Goal: Download file/media

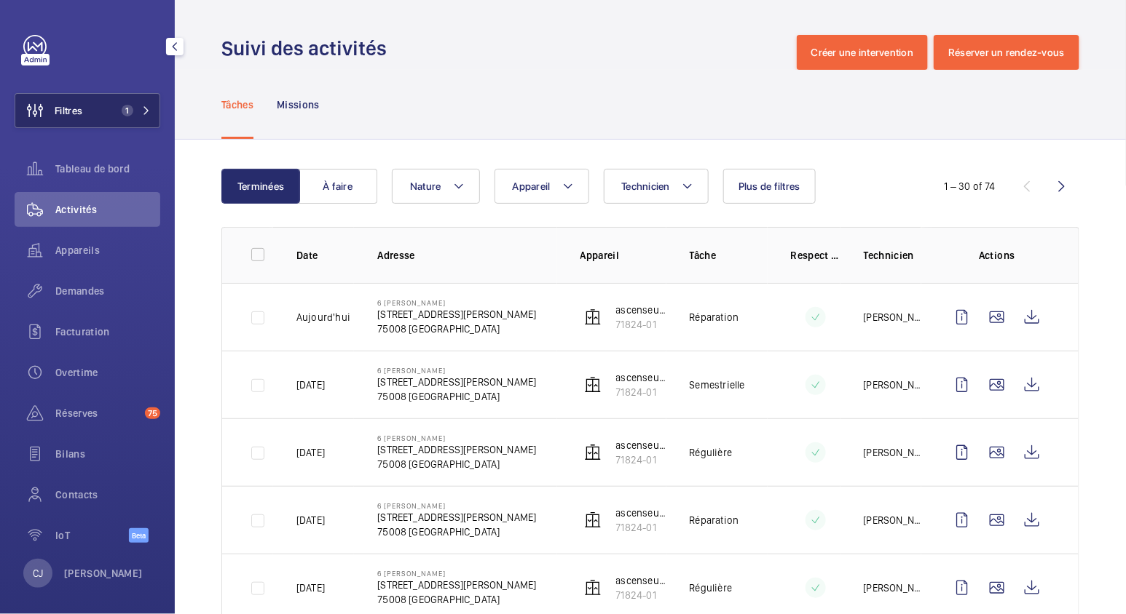
click at [65, 100] on span "Filtres" at bounding box center [48, 110] width 67 height 35
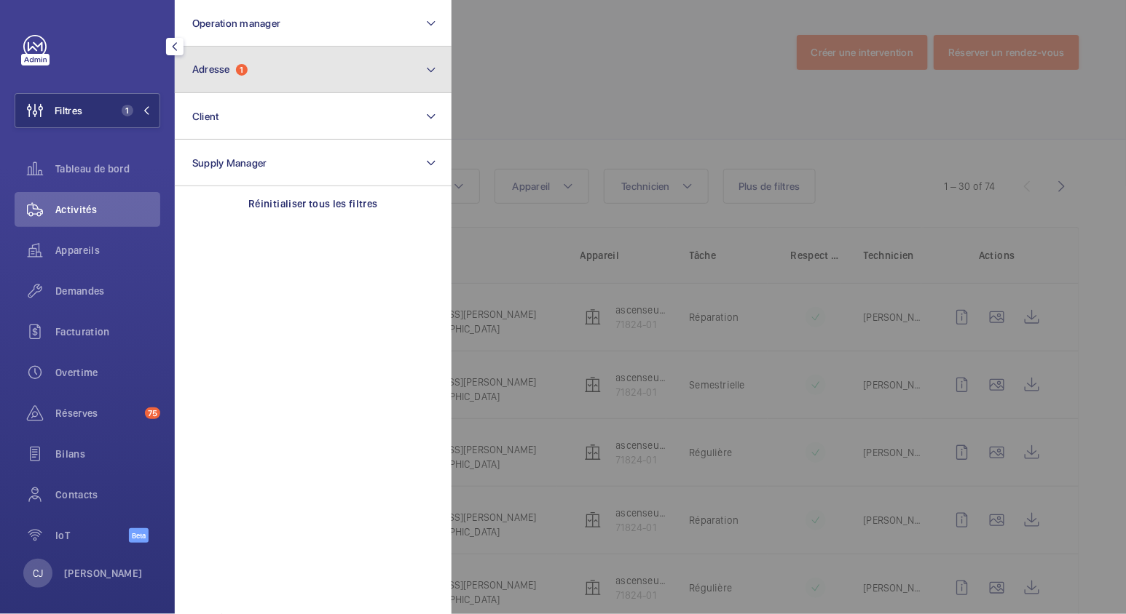
click at [291, 72] on button "Adresse 1" at bounding box center [313, 70] width 277 height 47
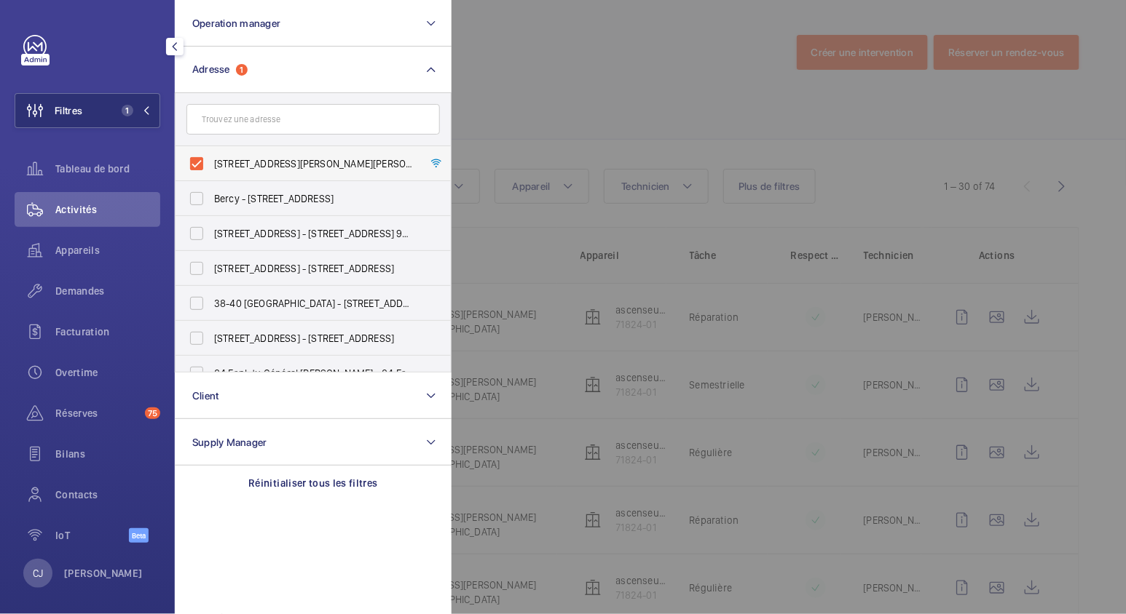
click at [194, 165] on label "[STREET_ADDRESS][PERSON_NAME][PERSON_NAME]" at bounding box center [301, 163] width 253 height 35
click at [194, 165] on input "[STREET_ADDRESS][PERSON_NAME][PERSON_NAME]" at bounding box center [196, 163] width 29 height 29
checkbox input "false"
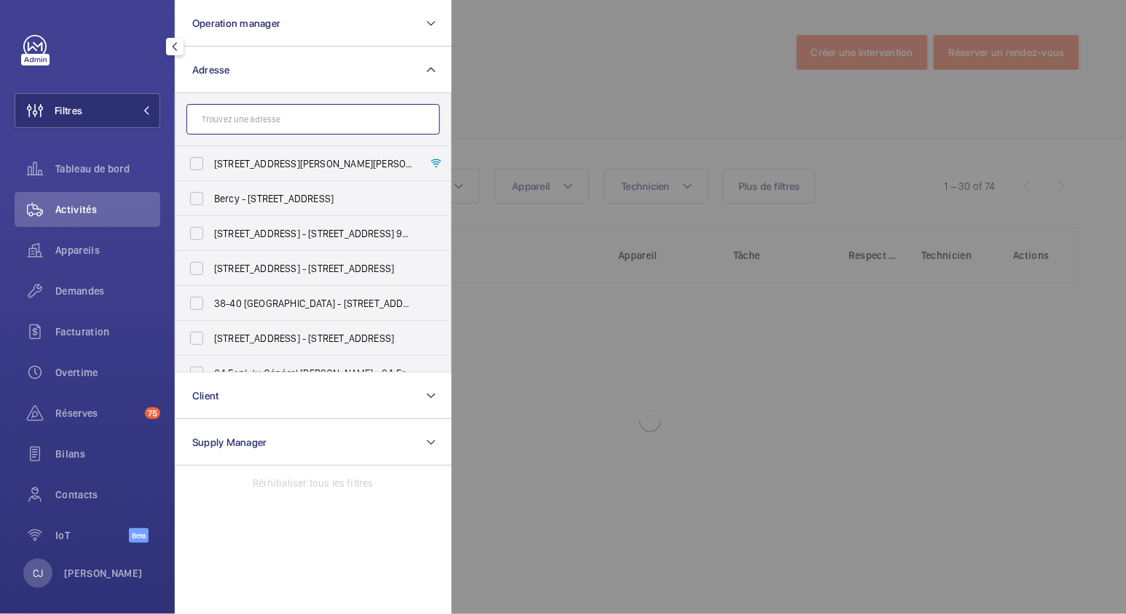
click at [239, 119] on input "text" at bounding box center [312, 119] width 253 height 31
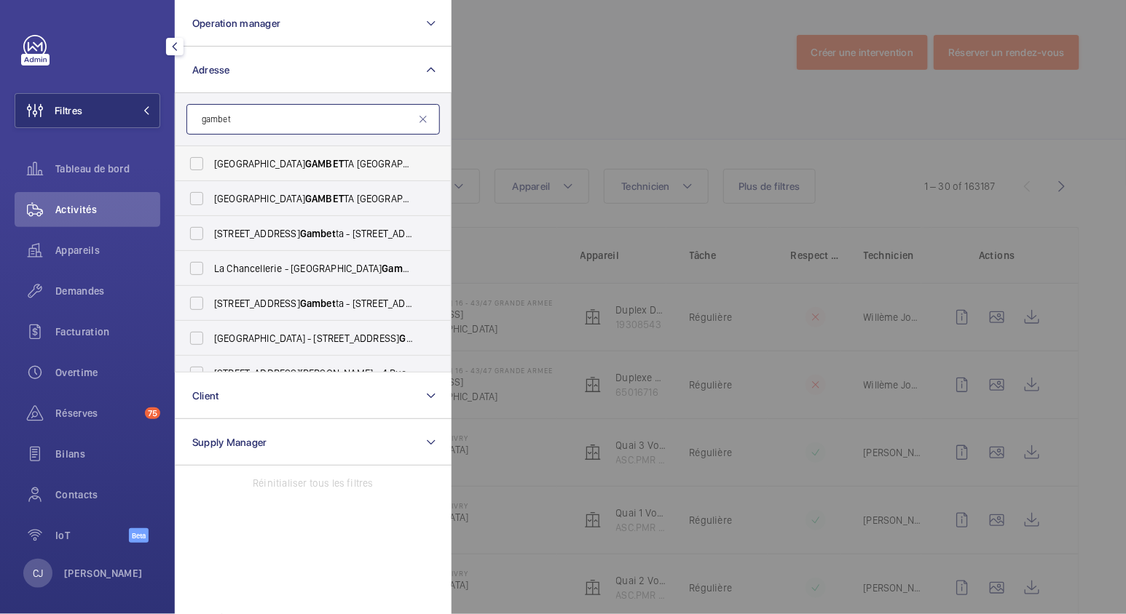
type input "gambet"
click at [448, 159] on span "Gambet" at bounding box center [466, 164] width 36 height 12
click at [211, 159] on input "[GEOGRAPHIC_DATA] GAMBET TA [STREET_ADDRESS]" at bounding box center [196, 163] width 29 height 29
checkbox input "true"
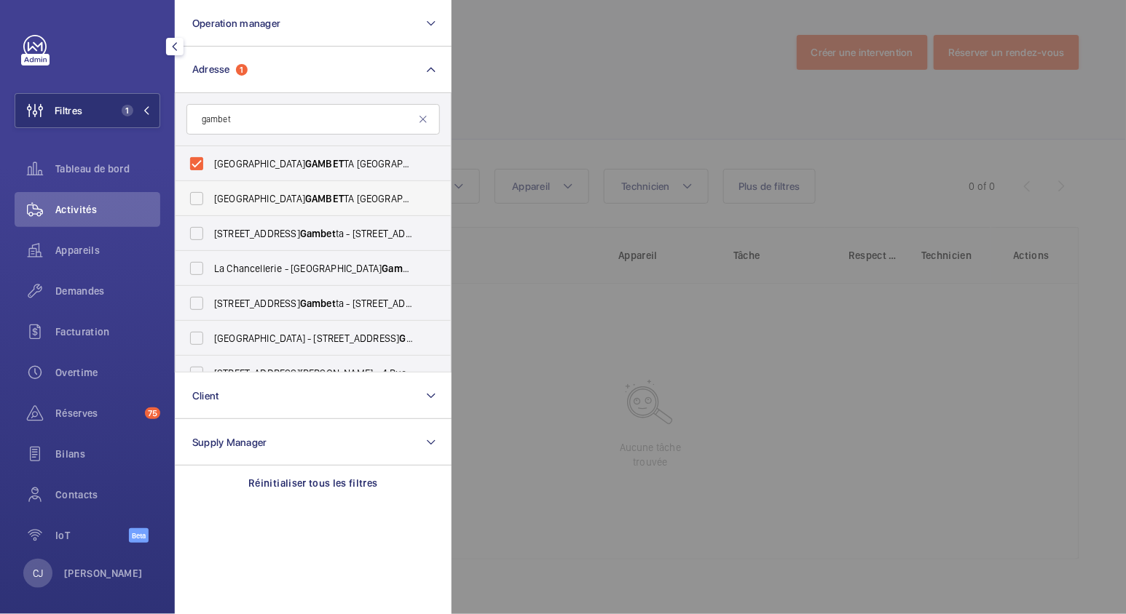
click at [323, 200] on span "[GEOGRAPHIC_DATA] GAMBET TA [STREET_ADDRESS]" at bounding box center [314, 198] width 200 height 15
click at [211, 200] on input "[GEOGRAPHIC_DATA] GAMBET TA [STREET_ADDRESS]" at bounding box center [196, 198] width 29 height 29
checkbox input "true"
click at [60, 204] on span "Activités" at bounding box center [107, 209] width 105 height 15
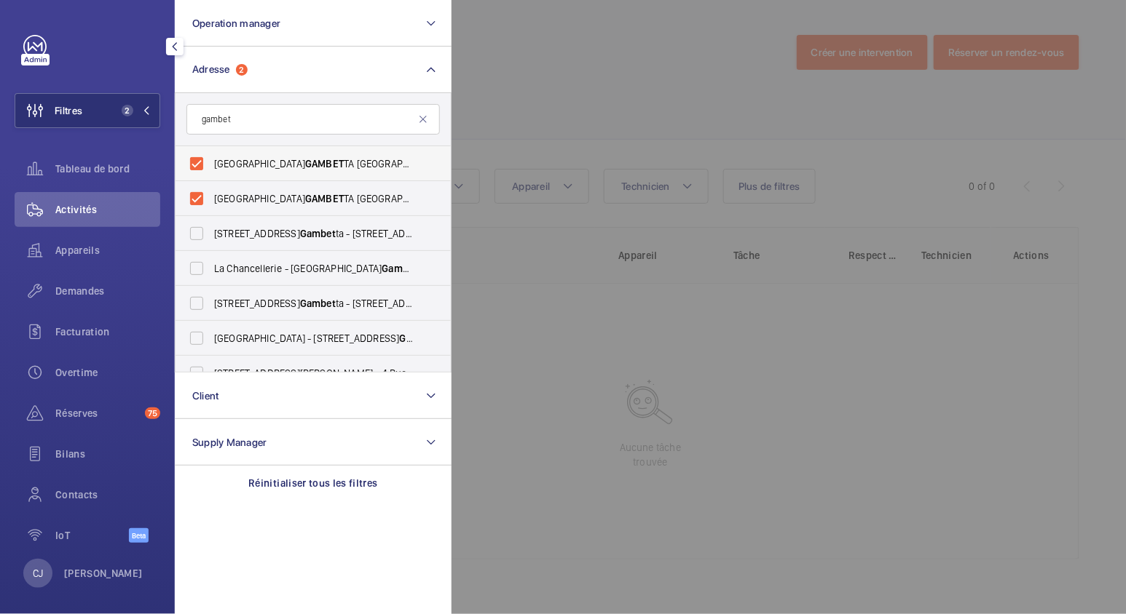
click at [193, 160] on label "[GEOGRAPHIC_DATA] GAMBET TA [STREET_ADDRESS]" at bounding box center [301, 163] width 253 height 35
click at [193, 160] on input "[GEOGRAPHIC_DATA] GAMBET TA [STREET_ADDRESS]" at bounding box center [196, 163] width 29 height 29
checkbox input "false"
click at [193, 194] on label "[GEOGRAPHIC_DATA] GAMBET TA [STREET_ADDRESS]" at bounding box center [301, 198] width 253 height 35
click at [193, 194] on input "[GEOGRAPHIC_DATA] GAMBET TA [STREET_ADDRESS]" at bounding box center [196, 198] width 29 height 29
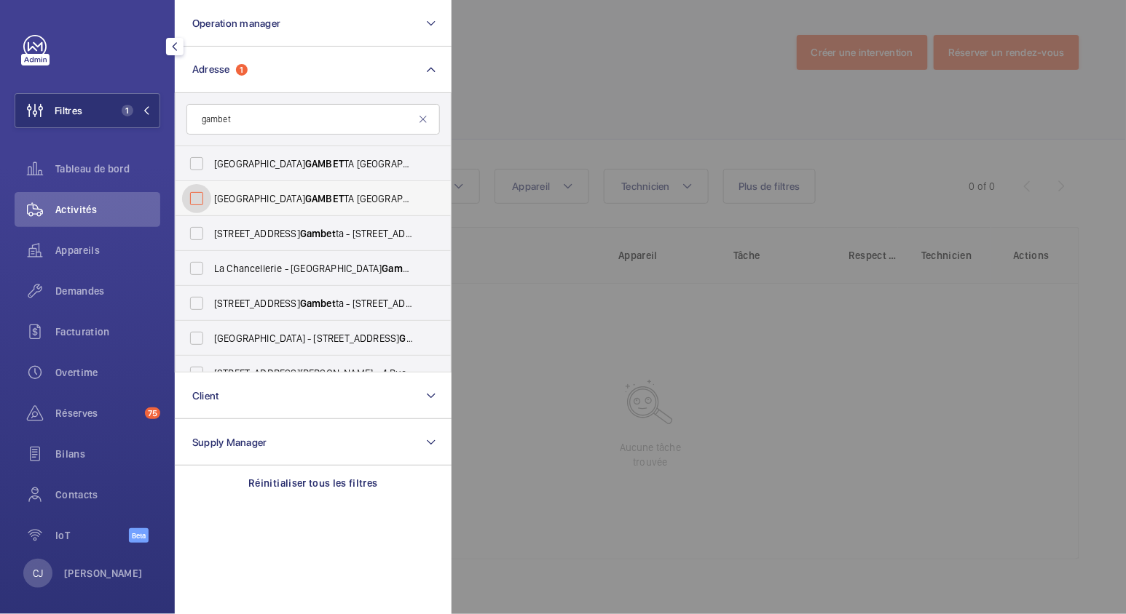
checkbox input "false"
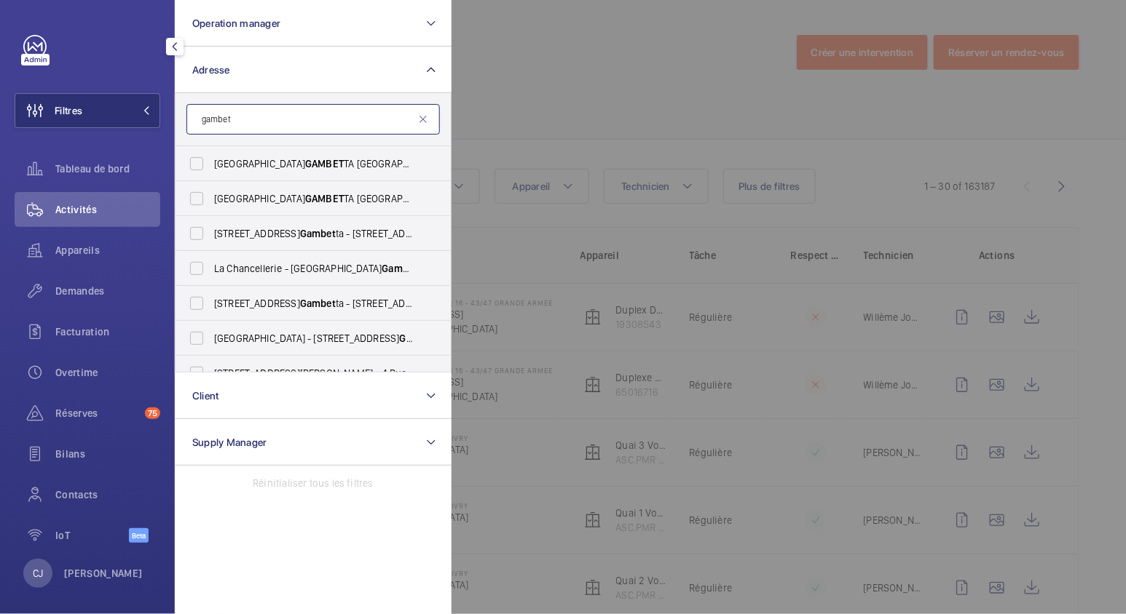
click at [258, 117] on input "gambet" at bounding box center [312, 119] width 253 height 31
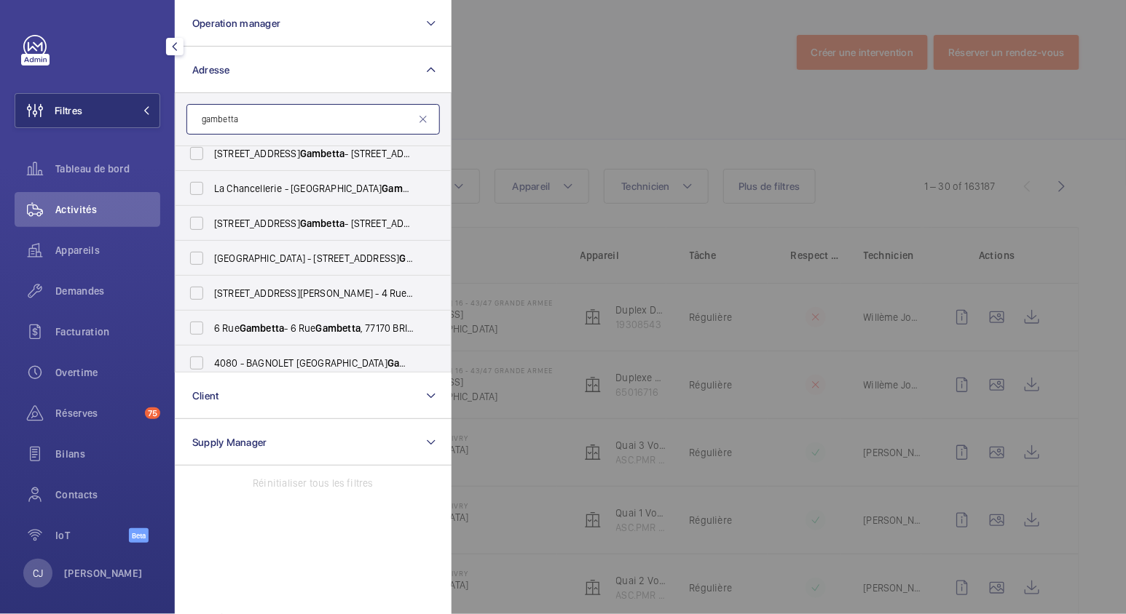
scroll to position [162, 0]
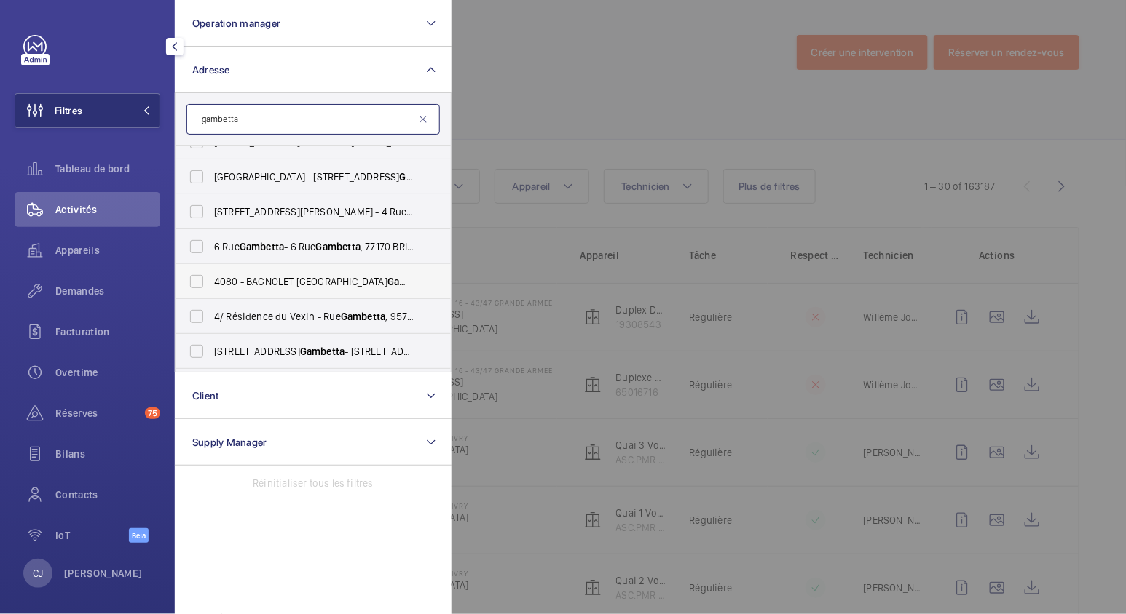
type input "gambetta"
click at [324, 280] on span "4080 - BAGNOLET [STREET_ADDRESS]" at bounding box center [314, 281] width 200 height 15
click at [211, 280] on input "4080 - BAGNOLET [STREET_ADDRESS]" at bounding box center [196, 281] width 29 height 29
checkbox input "true"
click at [79, 213] on span "Activités" at bounding box center [107, 209] width 105 height 15
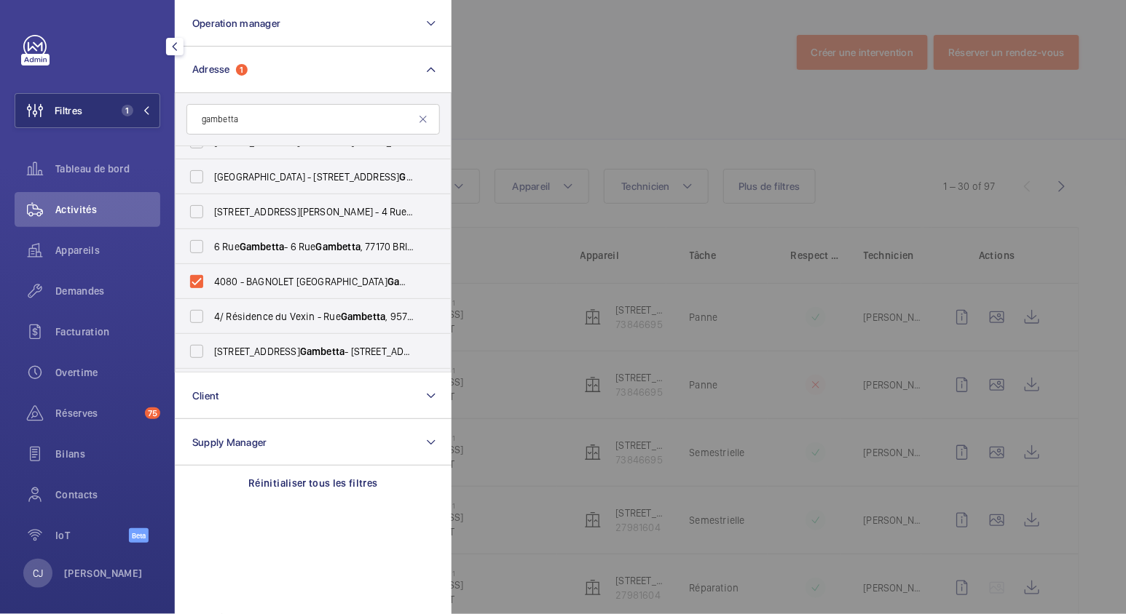
click at [566, 103] on div at bounding box center [1014, 307] width 1126 height 614
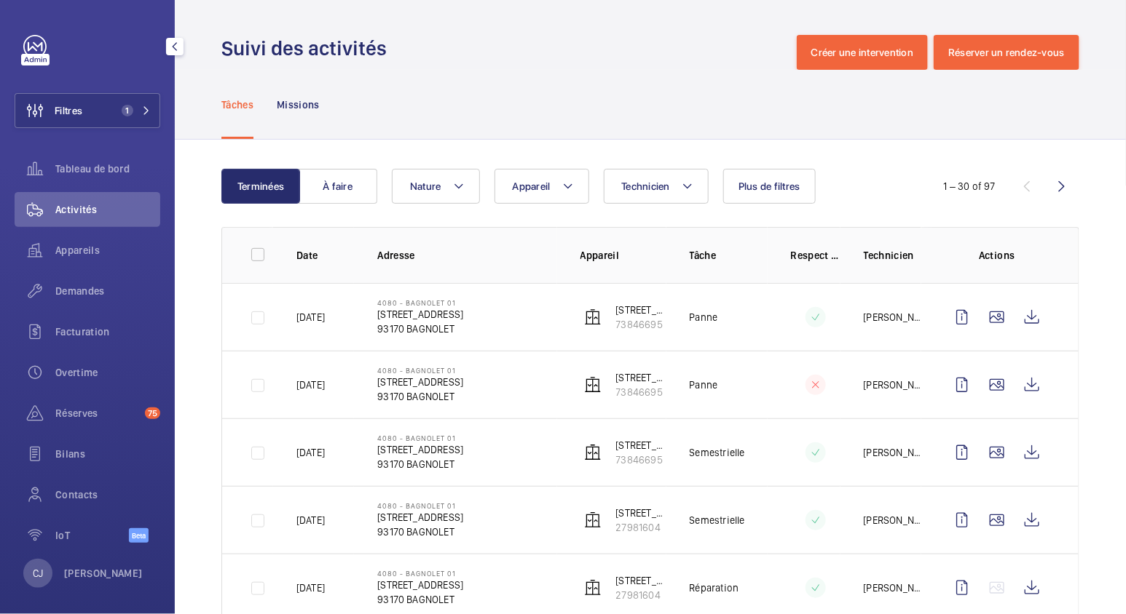
scroll to position [80, 0]
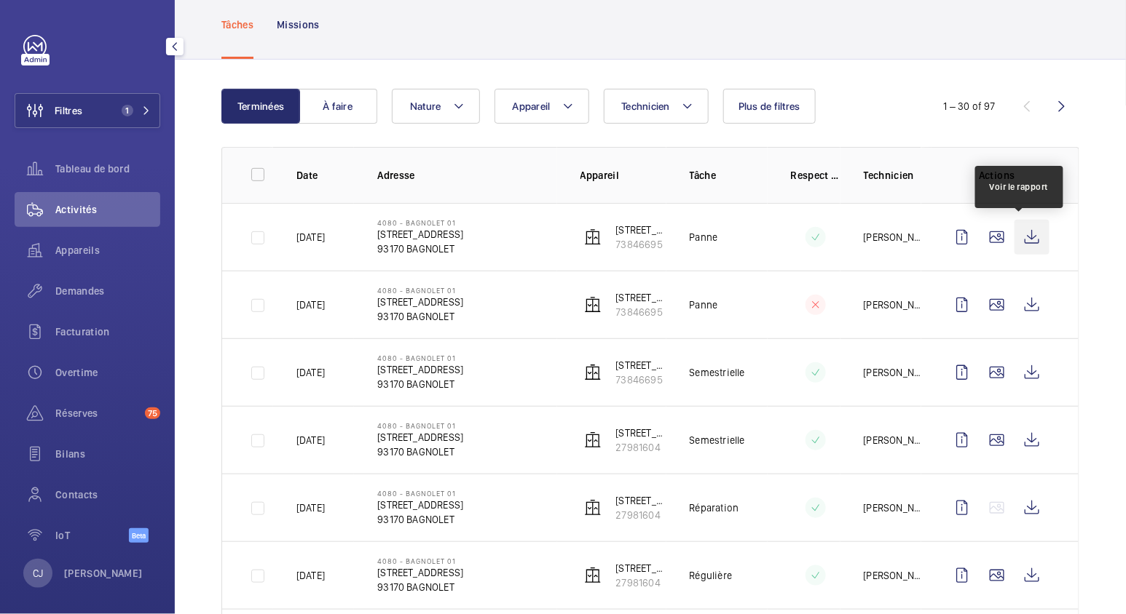
click at [1022, 237] on wm-front-icon-button at bounding box center [1031, 237] width 35 height 35
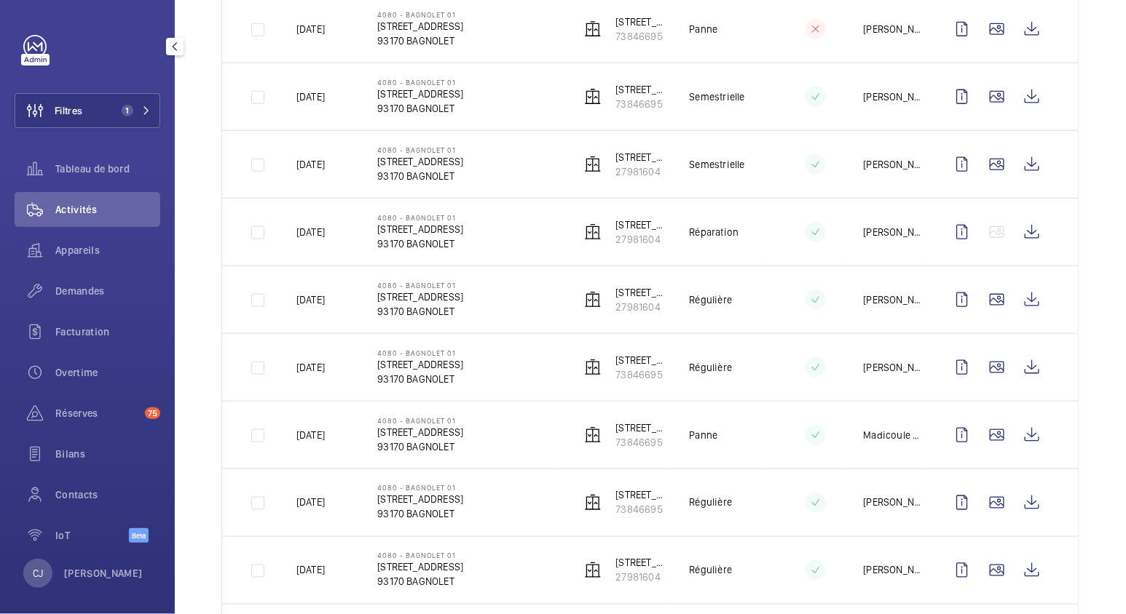
scroll to position [0, 0]
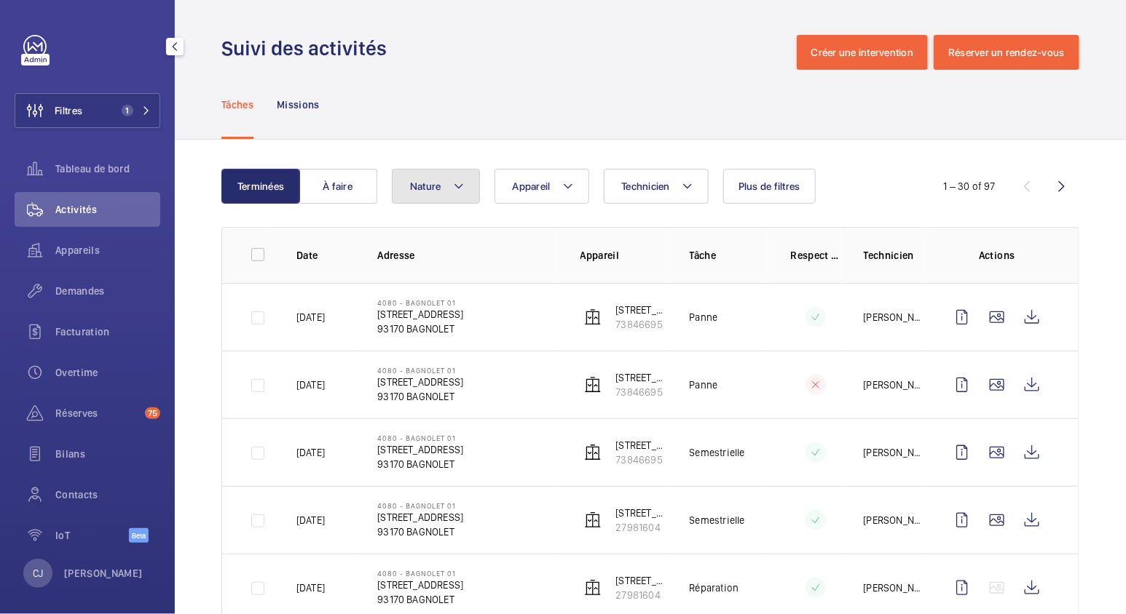
click at [462, 184] on mat-icon at bounding box center [459, 186] width 12 height 17
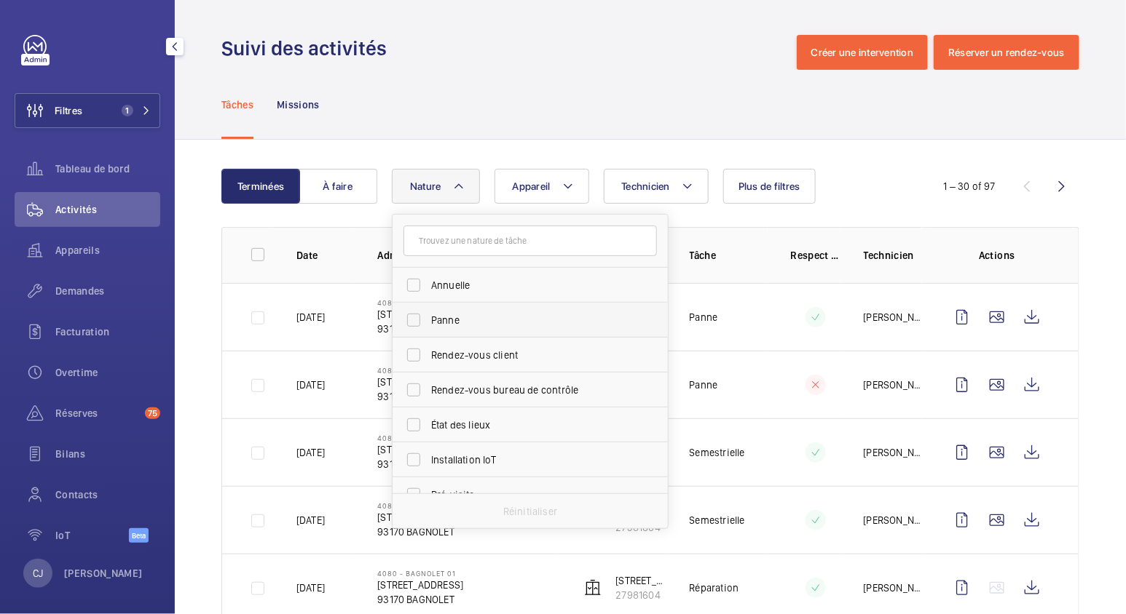
click at [415, 317] on label "Panne" at bounding box center [518, 320] width 253 height 35
click at [415, 317] on input "Panne" at bounding box center [413, 320] width 29 height 29
checkbox input "true"
click at [592, 95] on div "Tâches Missions" at bounding box center [650, 104] width 858 height 69
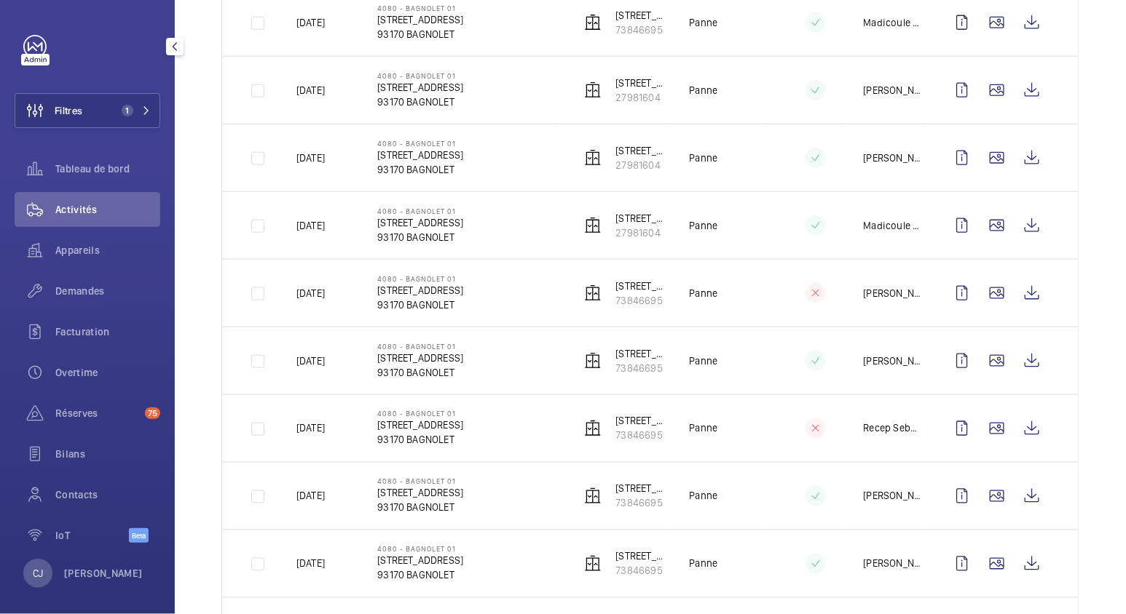
scroll to position [404, 0]
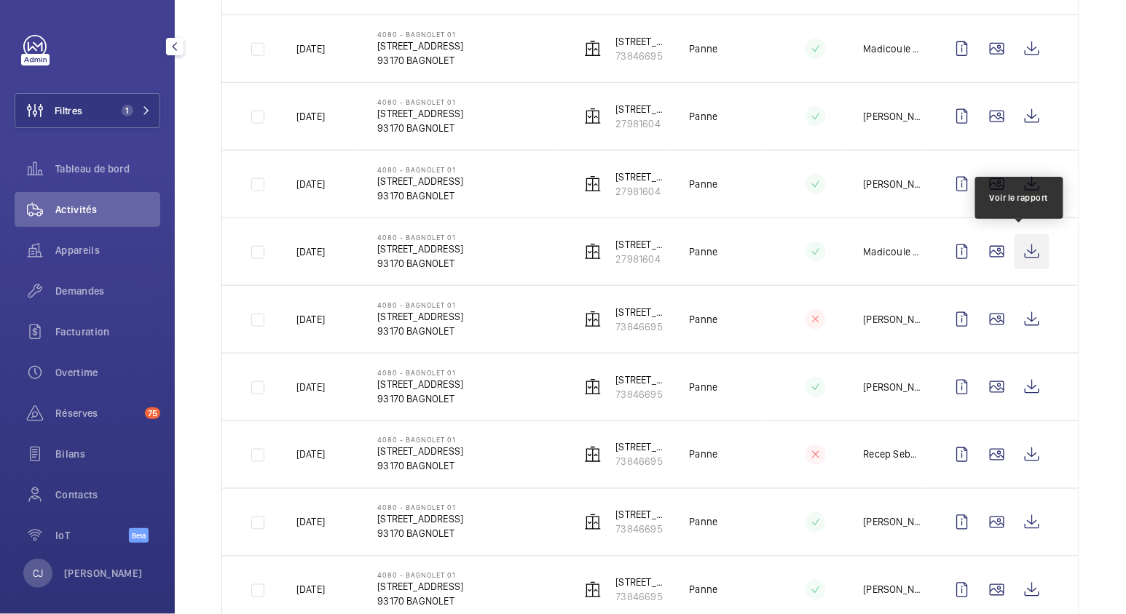
click at [1024, 250] on wm-front-icon-button at bounding box center [1031, 251] width 35 height 35
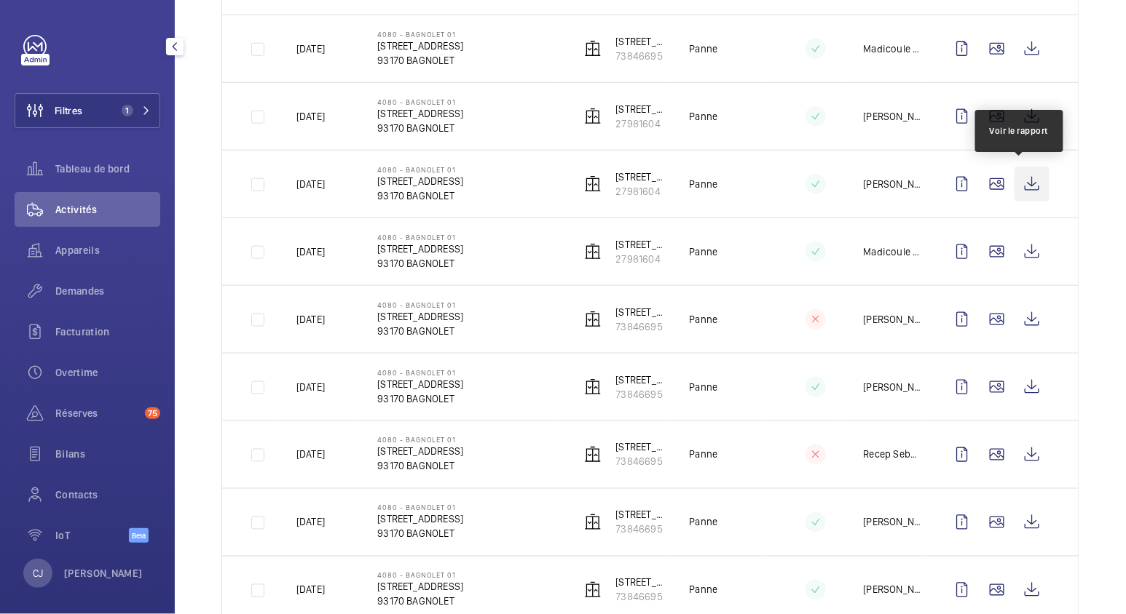
click at [1020, 181] on wm-front-icon-button at bounding box center [1031, 184] width 35 height 35
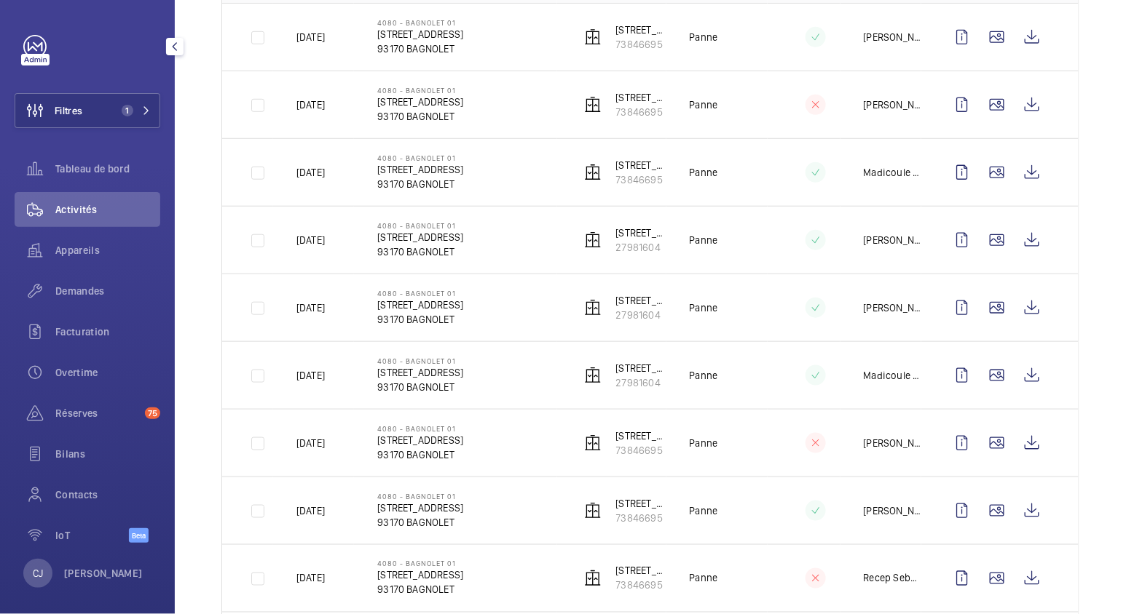
scroll to position [242, 0]
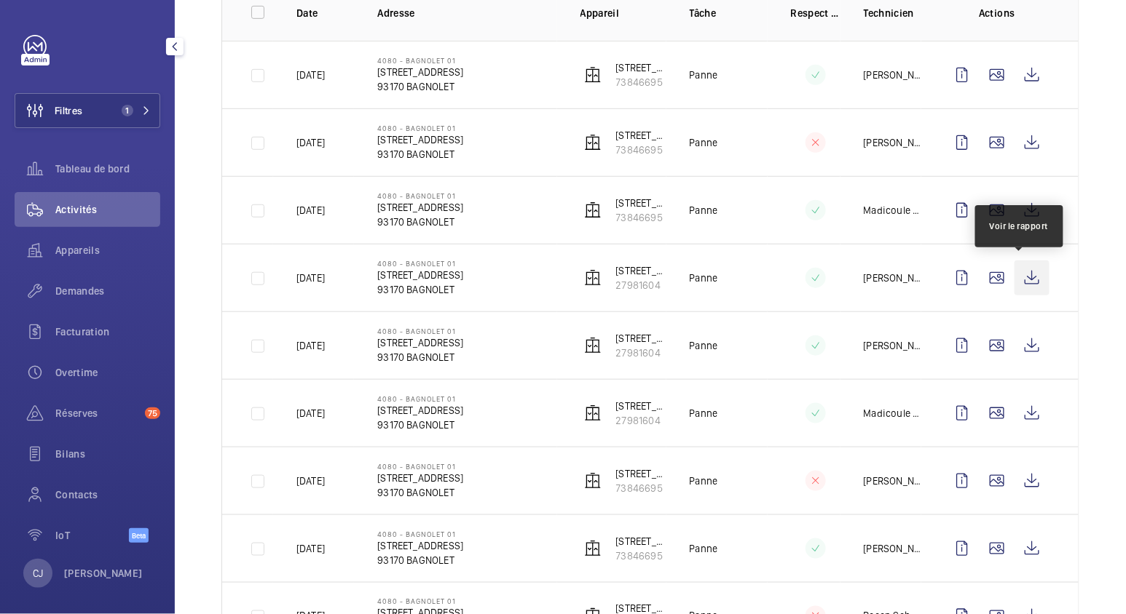
click at [1016, 272] on wm-front-icon-button at bounding box center [1031, 278] width 35 height 35
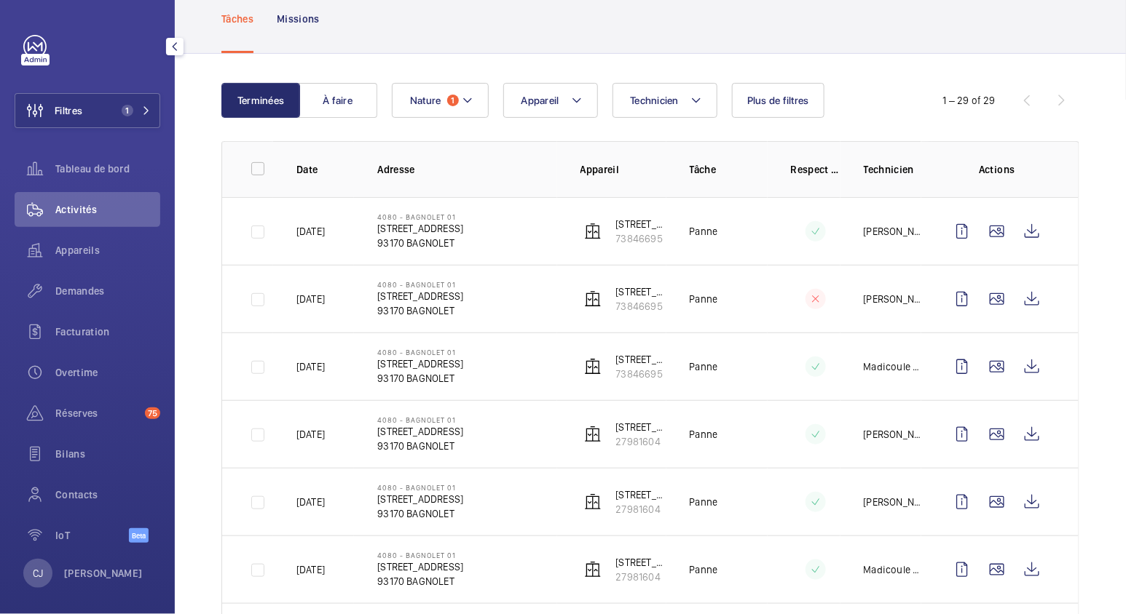
scroll to position [80, 0]
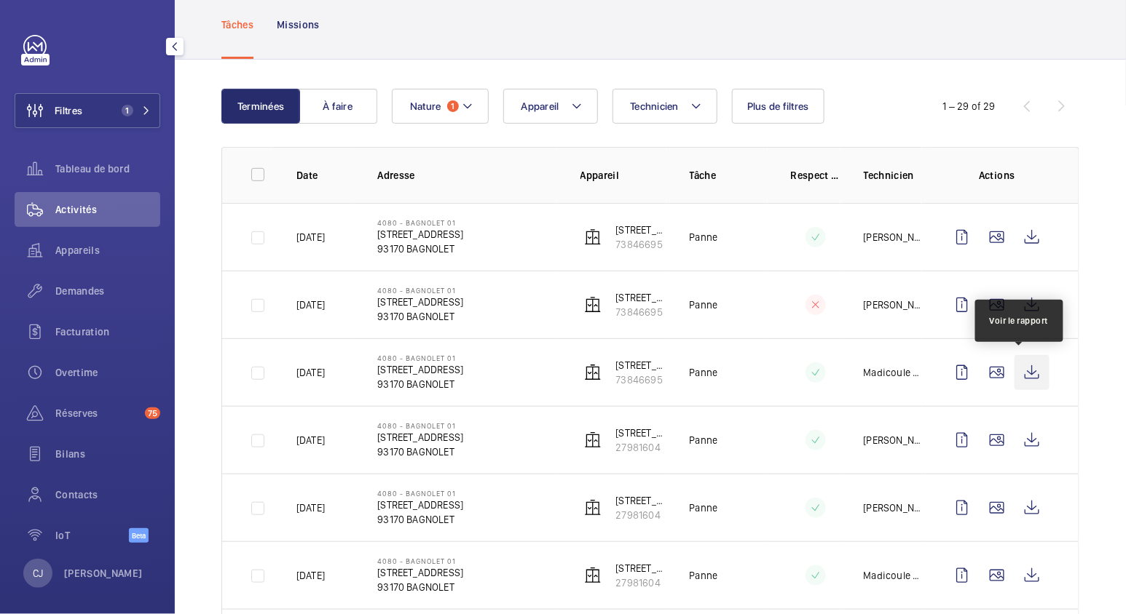
click at [1016, 372] on wm-front-icon-button at bounding box center [1031, 372] width 35 height 35
